Goal: Task Accomplishment & Management: Complete application form

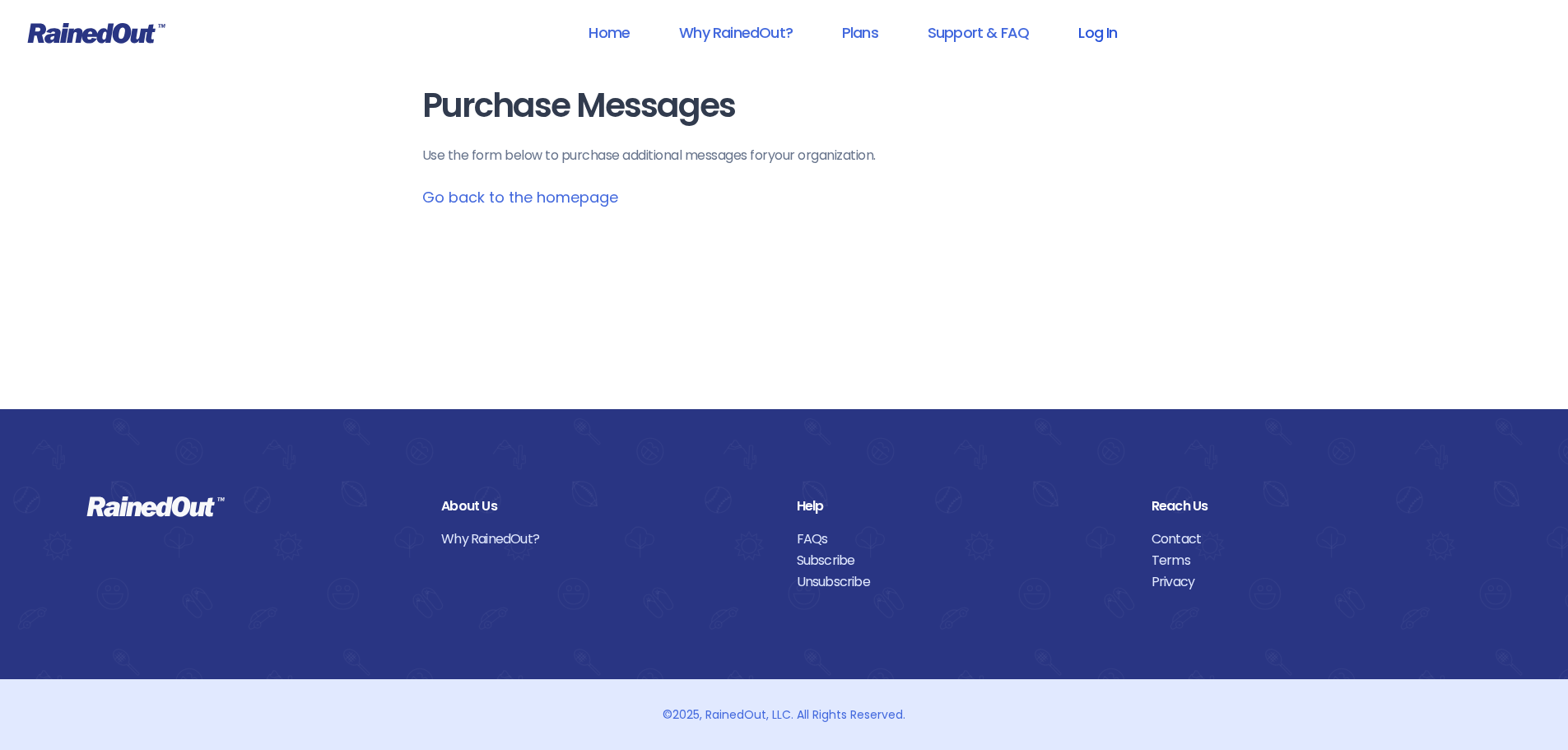
click at [1092, 31] on link "Log In" at bounding box center [1097, 32] width 81 height 37
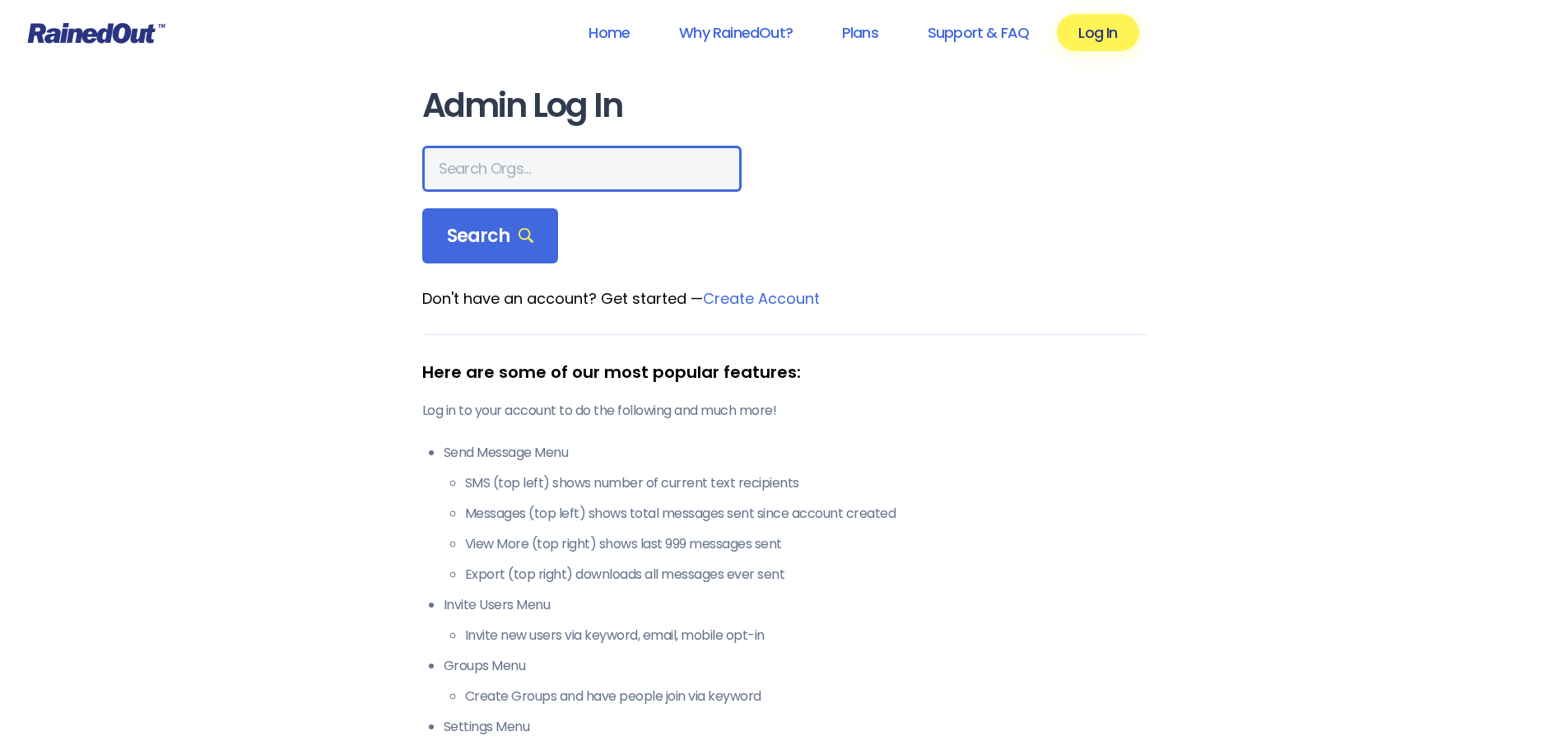
click at [517, 182] on input "text" at bounding box center [582, 168] width 319 height 46
type input "[PERSON_NAME] brands"
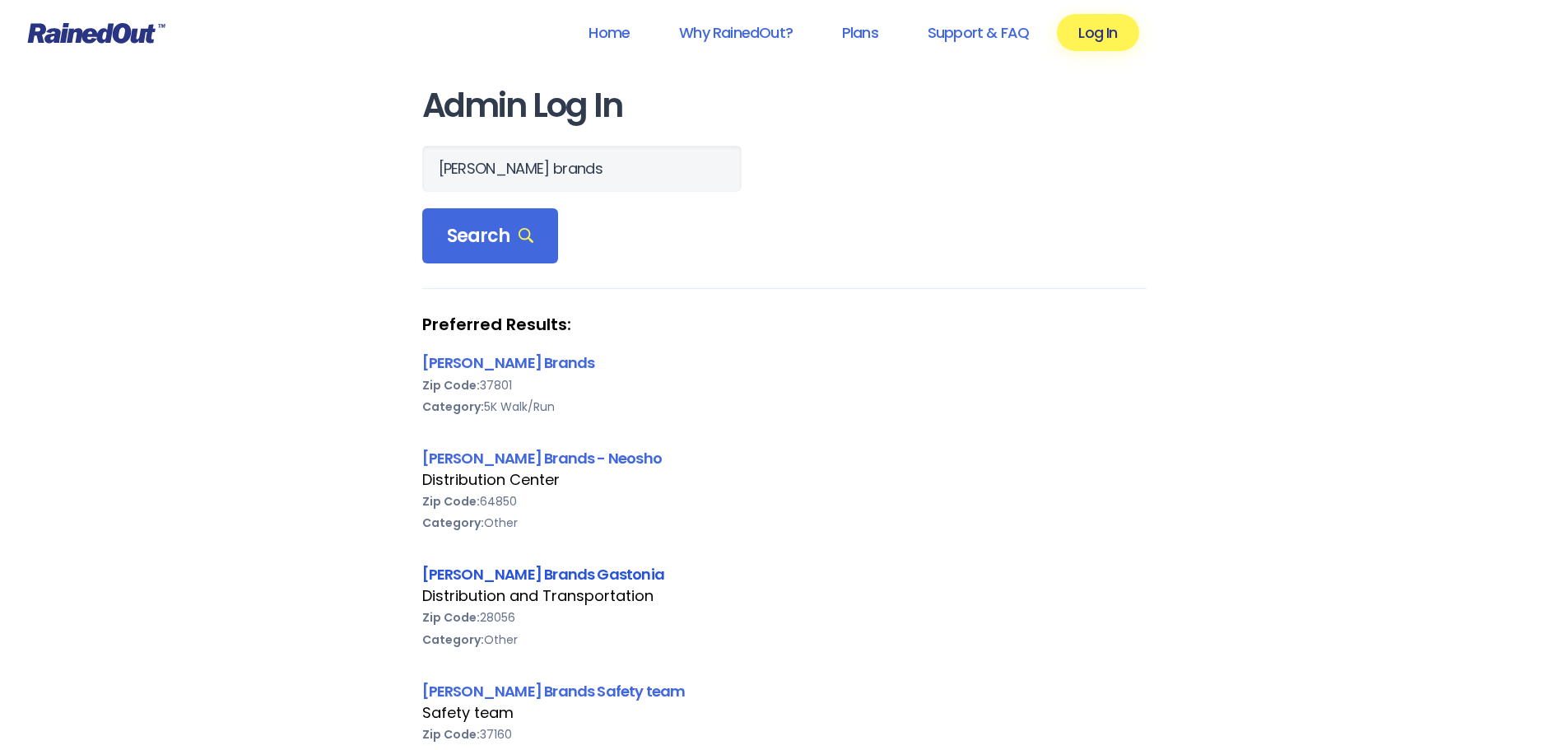
click at [483, 575] on link "[PERSON_NAME] Brands Gastonia" at bounding box center [544, 574] width 243 height 21
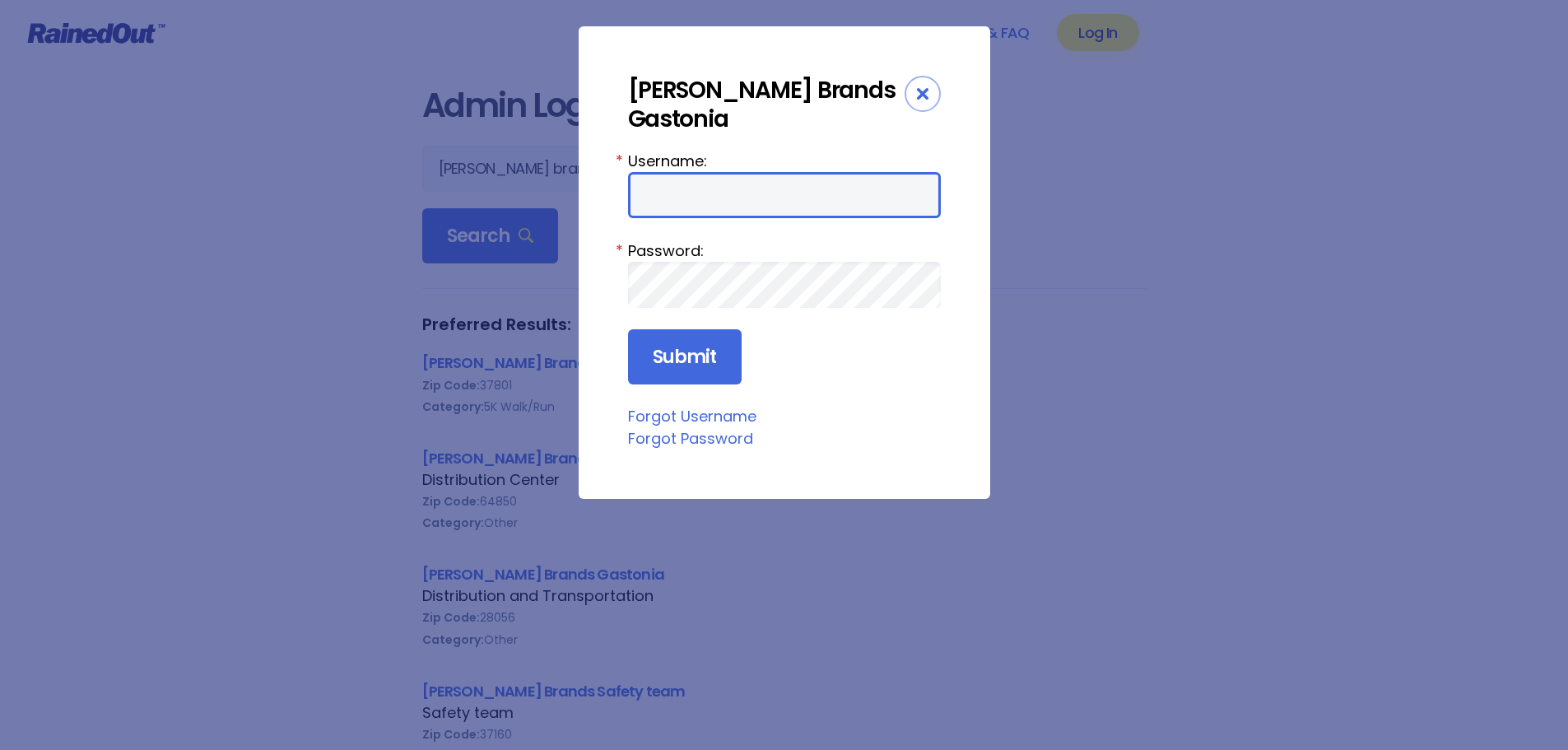
click at [725, 172] on input "Username:" at bounding box center [784, 194] width 312 height 46
type input "[PERSON_NAME][EMAIL_ADDRESS][PERSON_NAME][DOMAIN_NAME]"
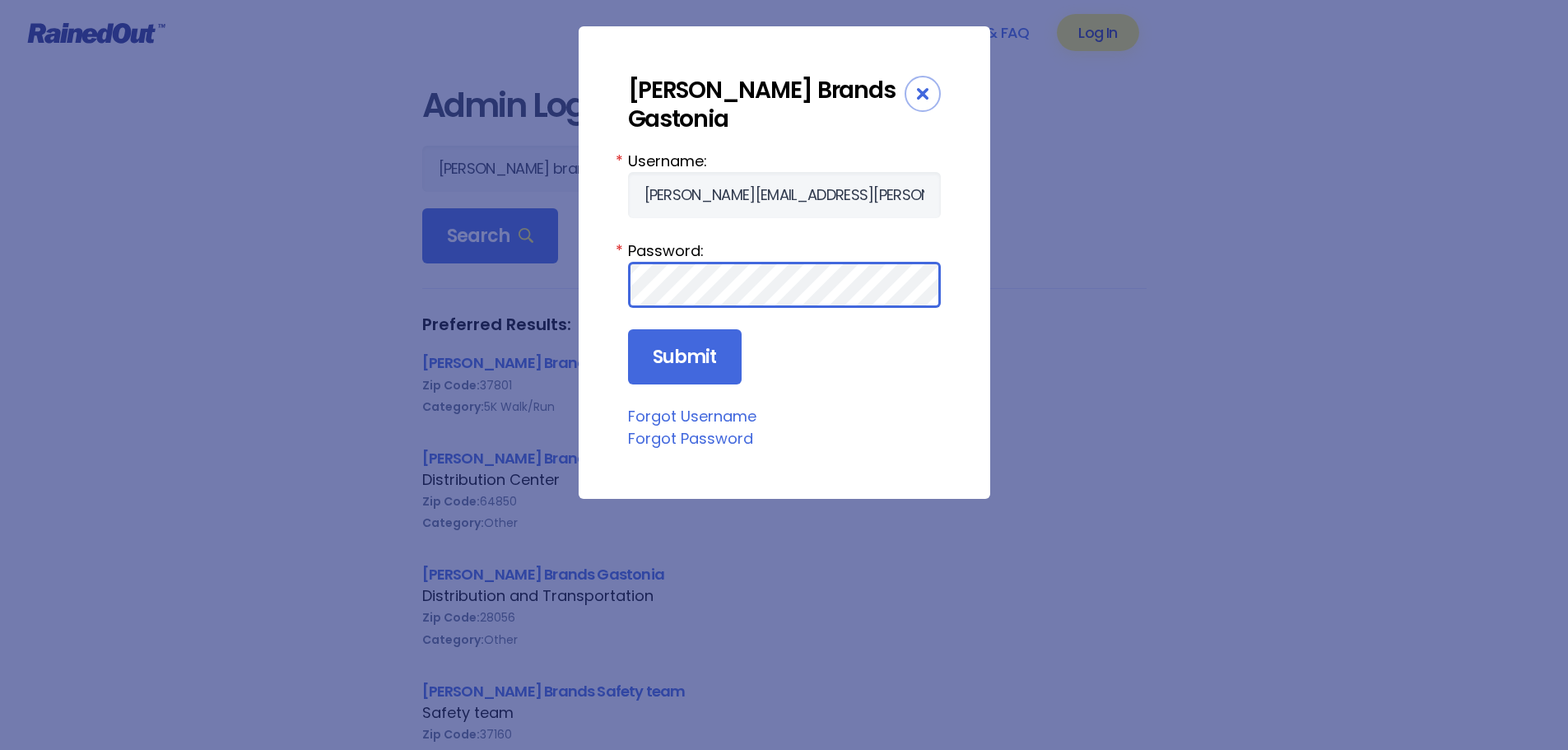
click at [628, 329] on input "Submit" at bounding box center [684, 356] width 113 height 56
